Goal: Information Seeking & Learning: Learn about a topic

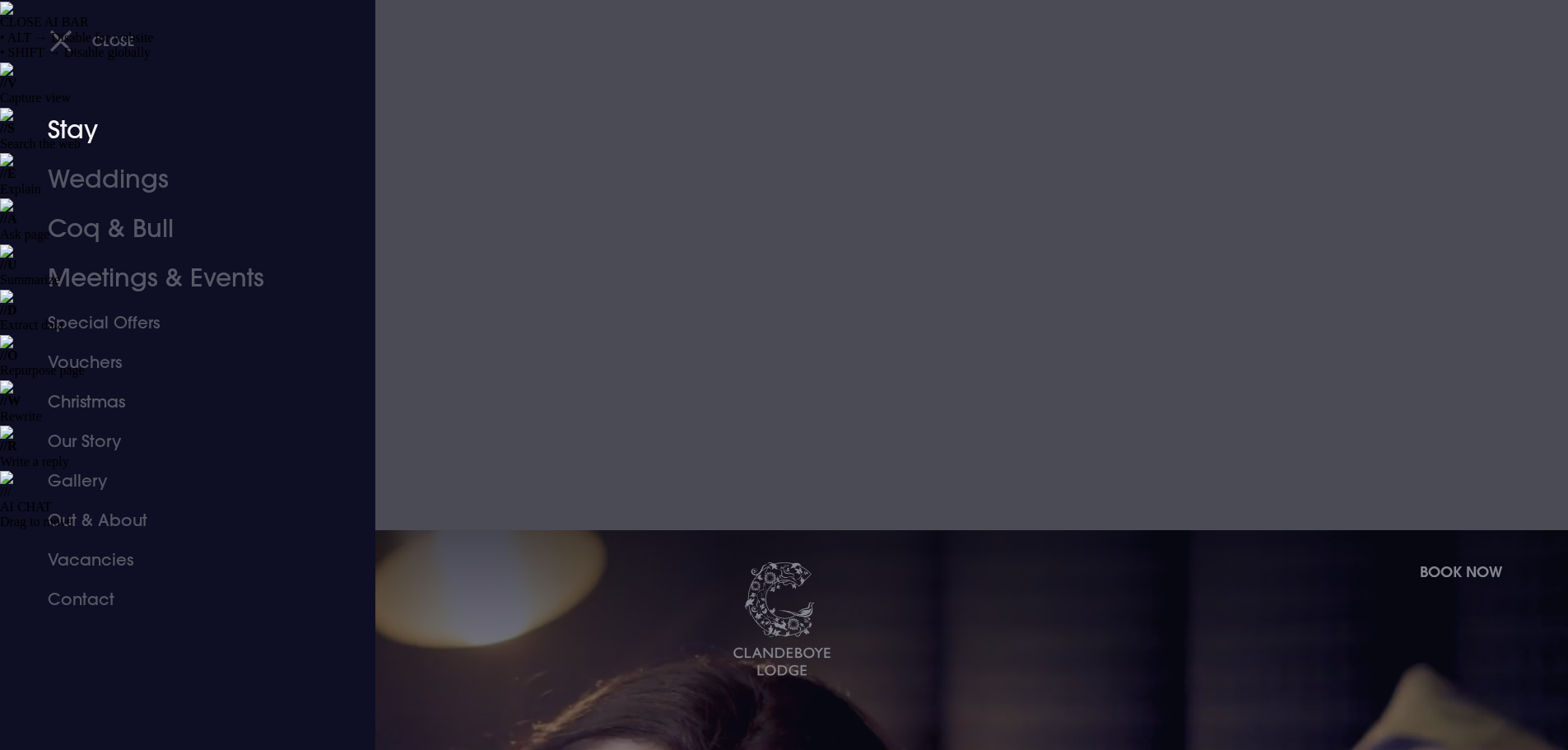
click at [78, 132] on link "Stay" at bounding box center [178, 129] width 260 height 49
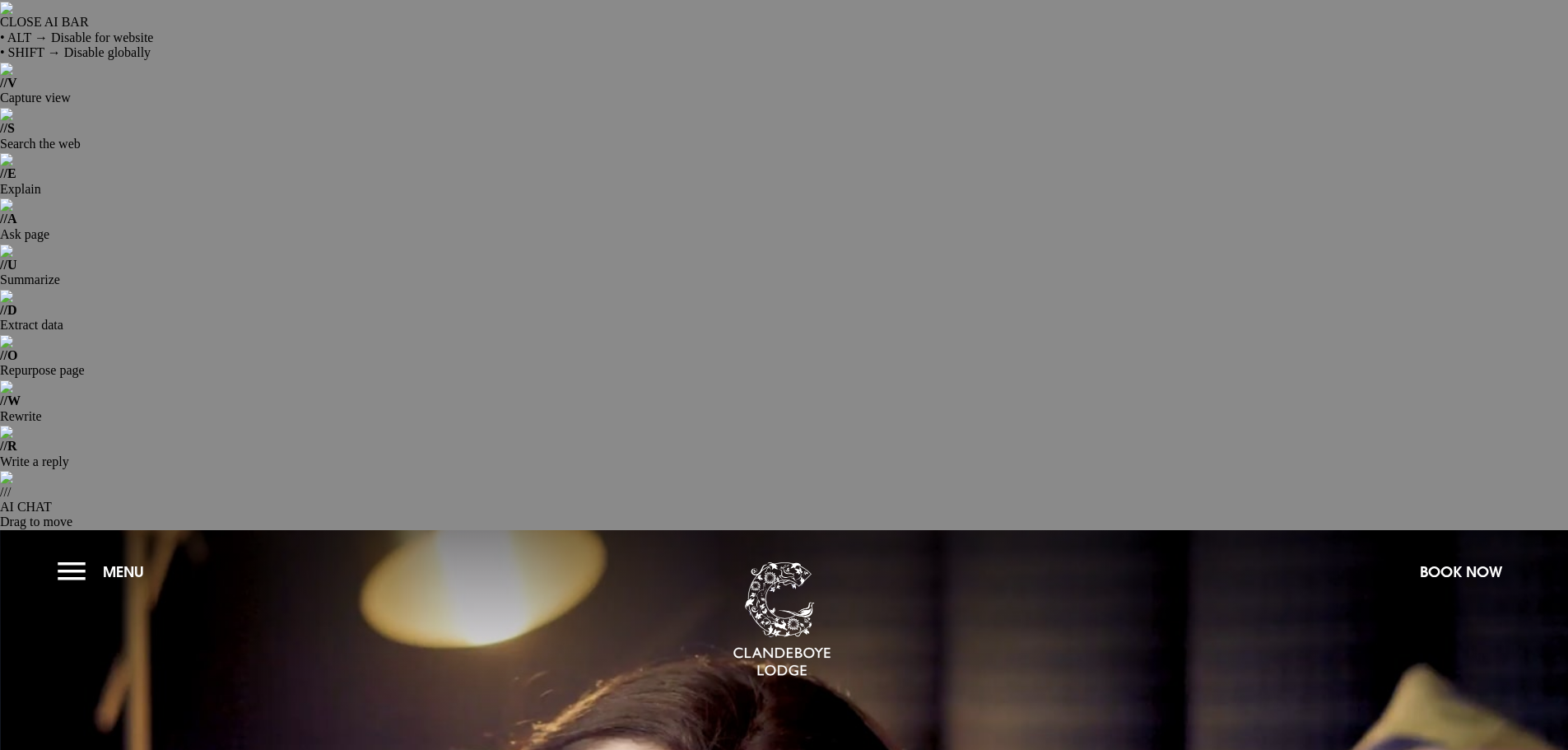
click at [98, 554] on button "Menu" at bounding box center [105, 571] width 95 height 35
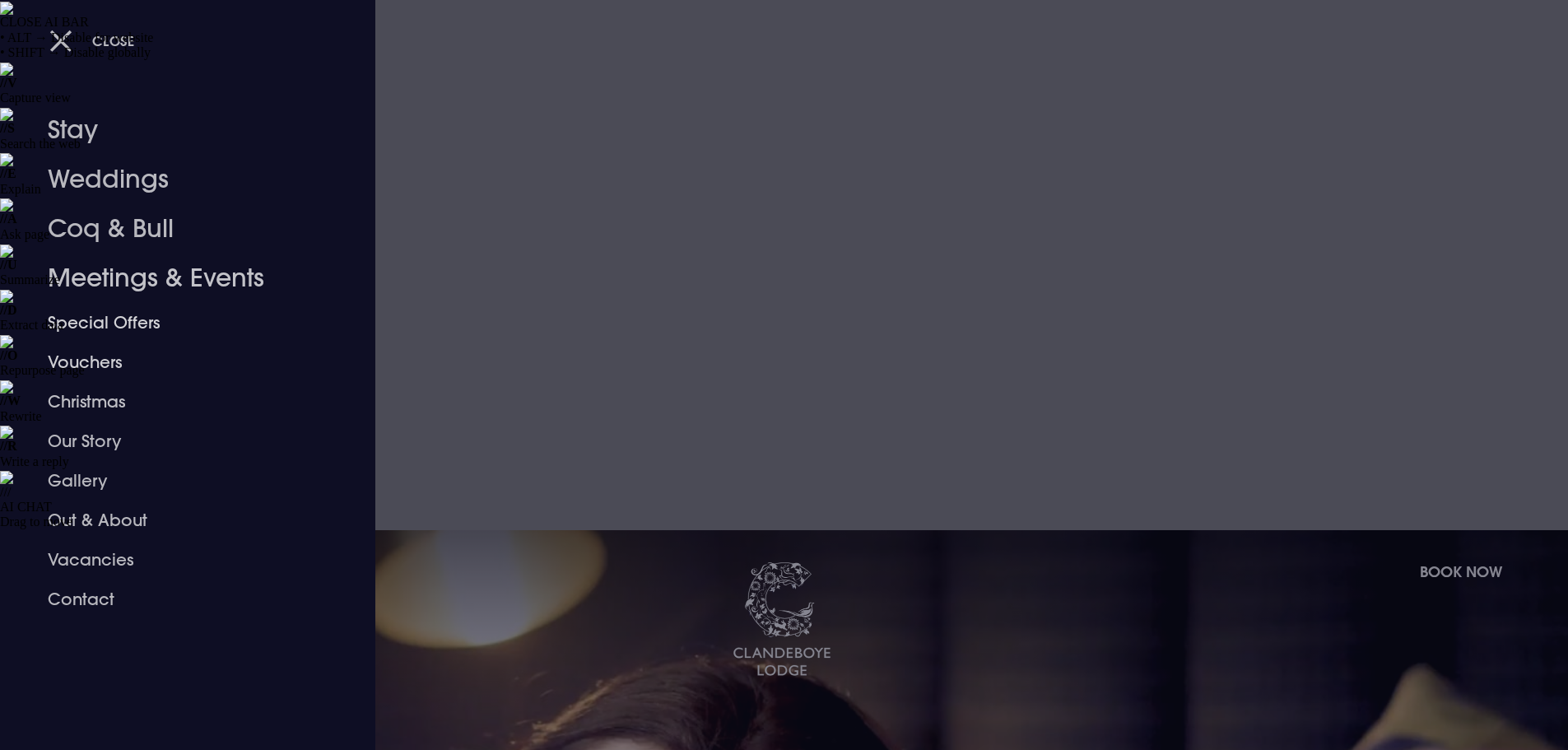
click at [96, 285] on link "Meetings & Events" at bounding box center [178, 278] width 260 height 49
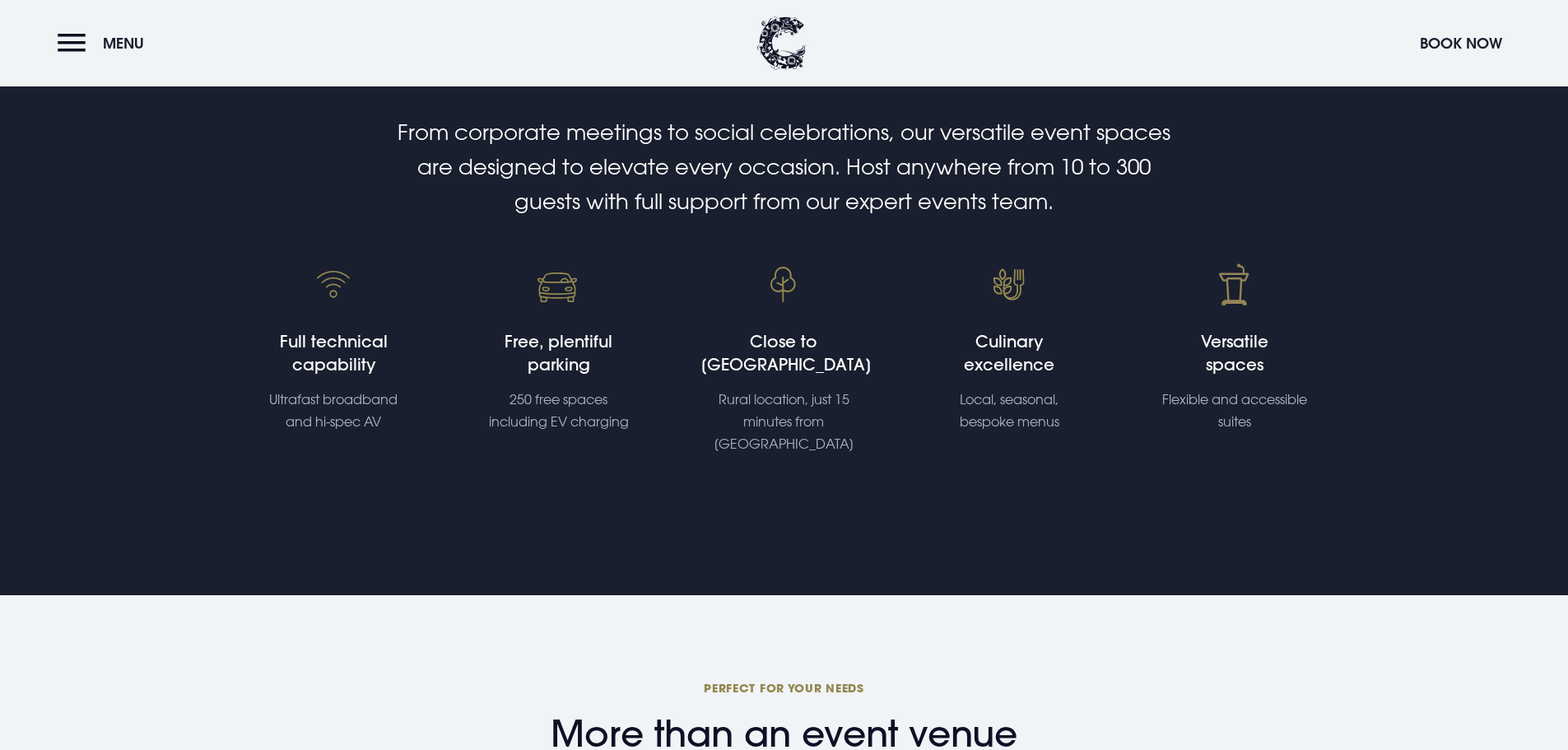
scroll to position [1400, 0]
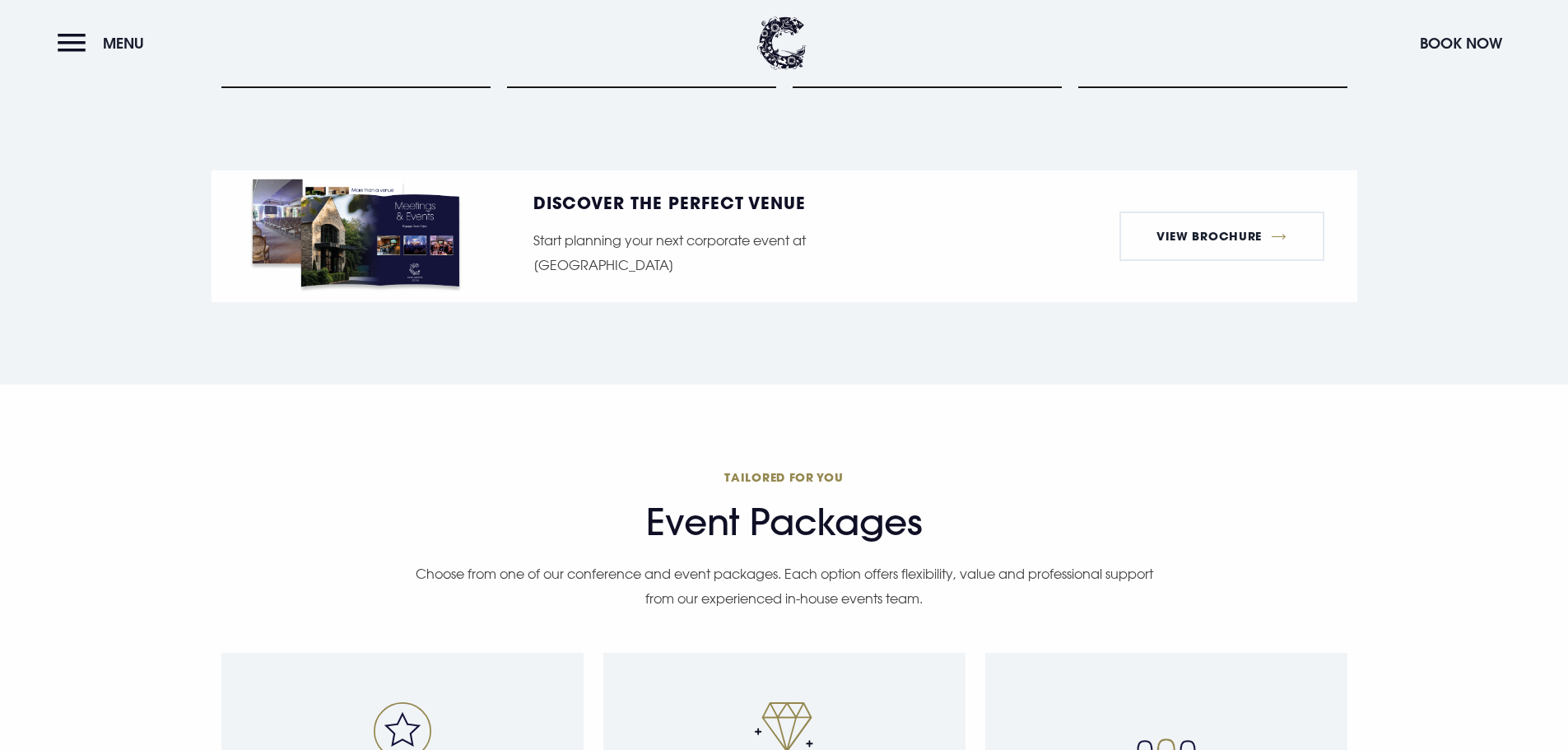
scroll to position [3047, 0]
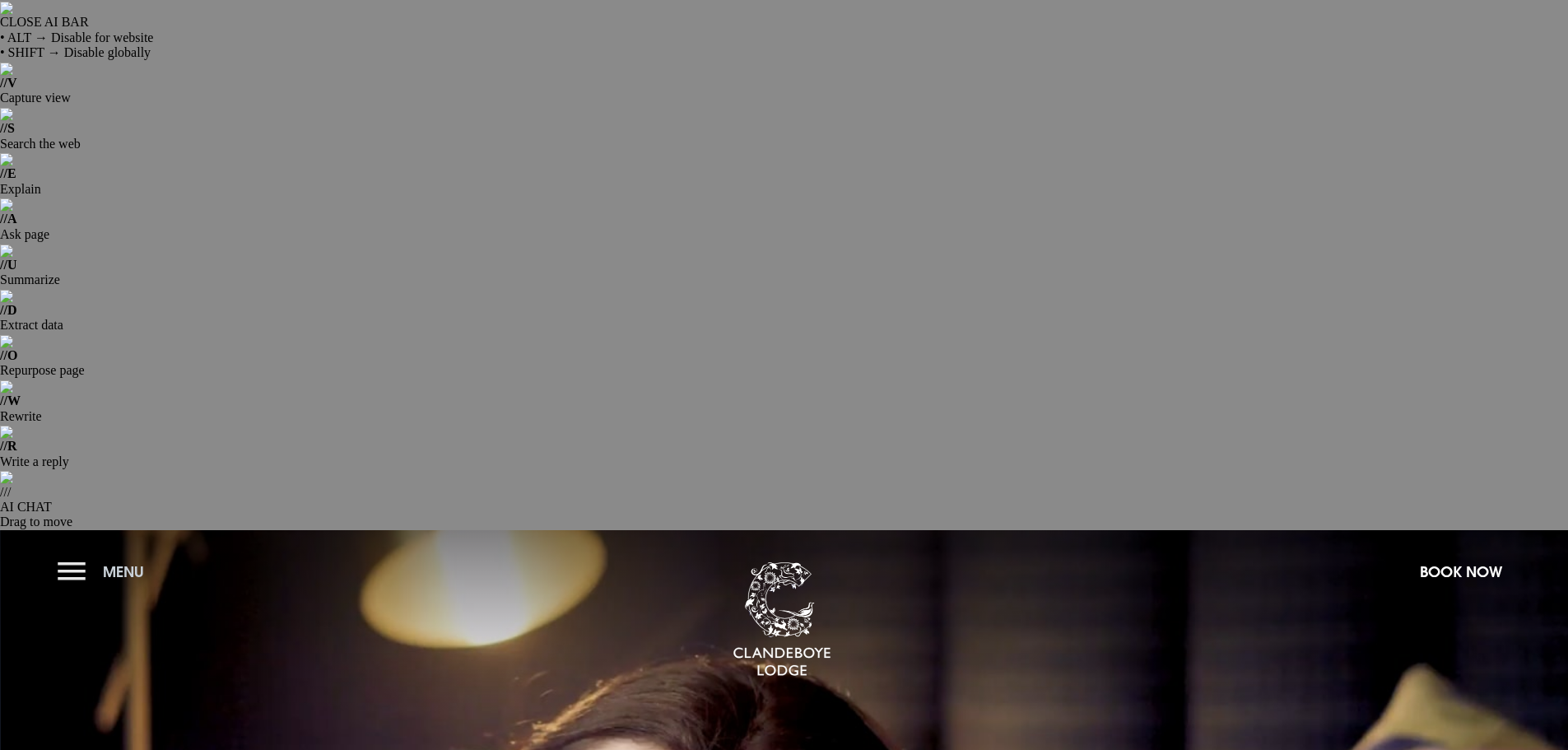
click at [90, 554] on button "Menu" at bounding box center [105, 571] width 95 height 35
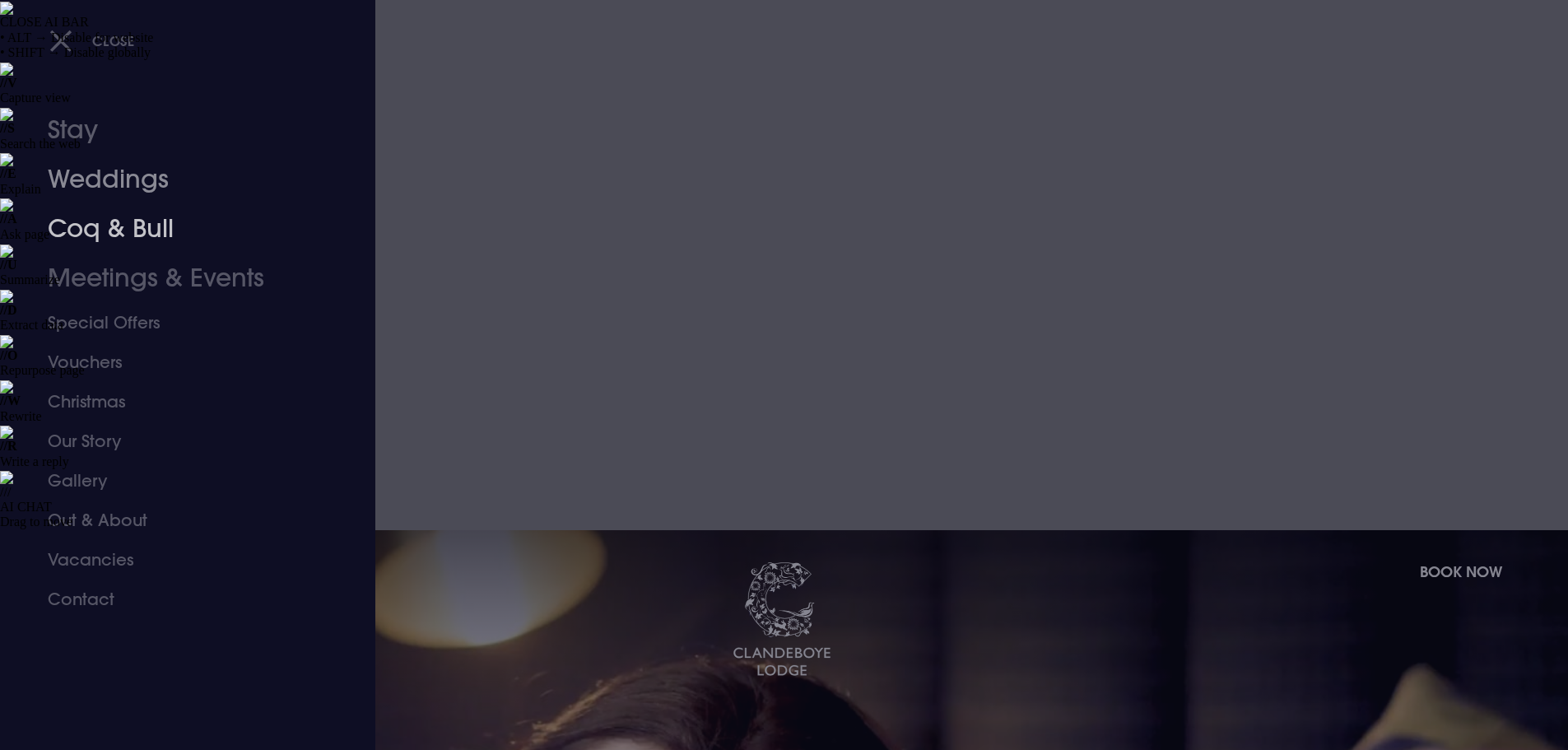
drag, startPoint x: 77, startPoint y: 132, endPoint x: 154, endPoint y: 6, distance: 147.7
click at [77, 132] on link "Stay" at bounding box center [178, 129] width 260 height 49
